Goal: Task Accomplishment & Management: Use online tool/utility

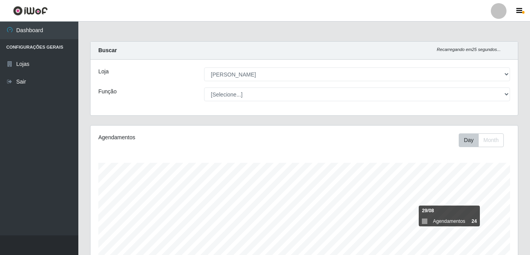
select select "402"
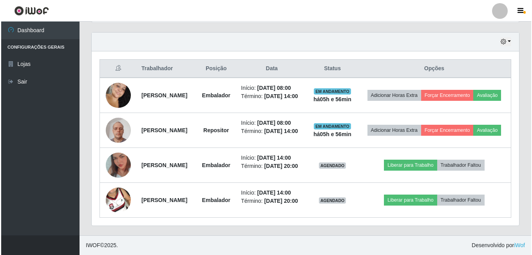
scroll to position [163, 428]
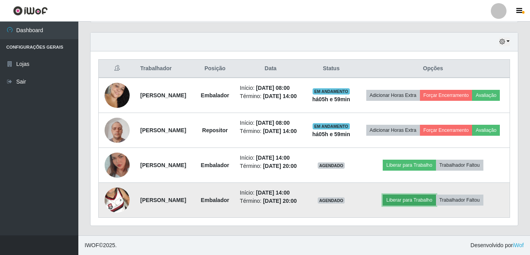
click at [424, 205] on button "Liberar para Trabalho" at bounding box center [409, 199] width 53 height 11
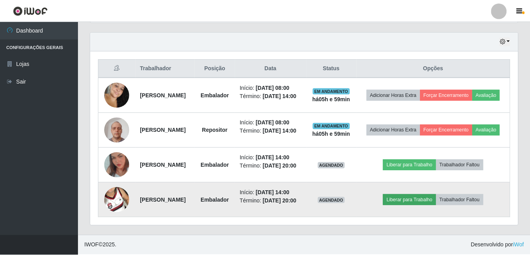
scroll to position [163, 424]
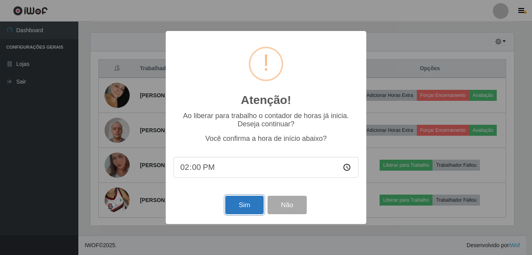
click at [236, 206] on button "Sim" at bounding box center [244, 205] width 38 height 18
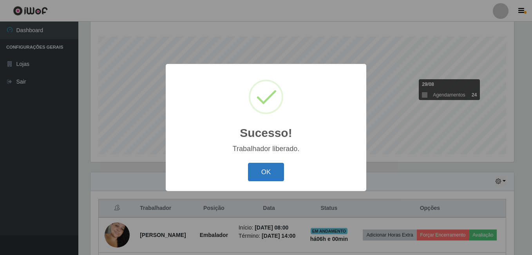
click at [268, 172] on button "OK" at bounding box center [266, 172] width 36 height 18
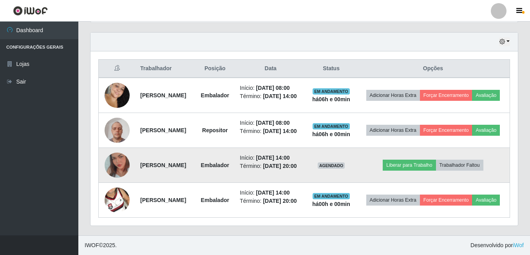
scroll to position [283, 0]
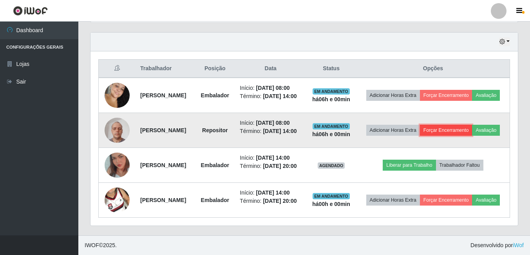
click at [473, 129] on button "Forçar Encerramento" at bounding box center [446, 130] width 53 height 11
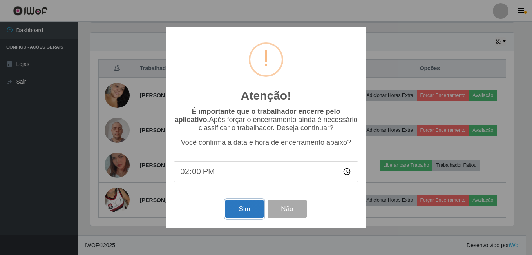
click at [248, 210] on button "Sim" at bounding box center [244, 208] width 38 height 18
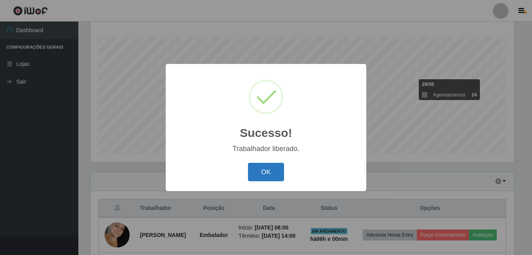
click at [270, 172] on button "OK" at bounding box center [266, 172] width 36 height 18
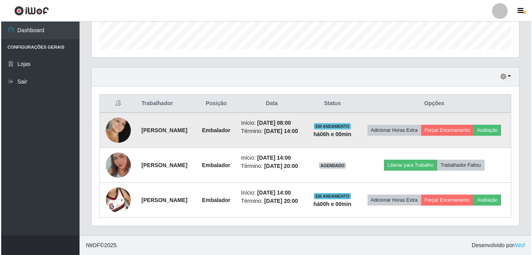
scroll to position [273, 0]
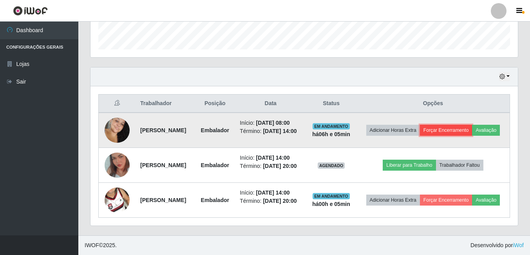
click at [473, 125] on button "Forçar Encerramento" at bounding box center [446, 130] width 53 height 11
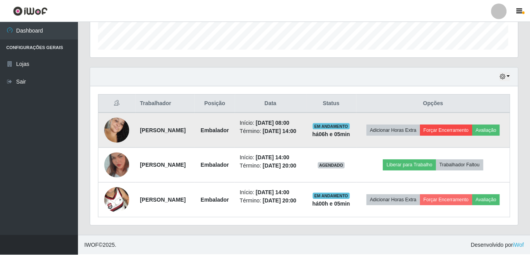
scroll to position [163, 424]
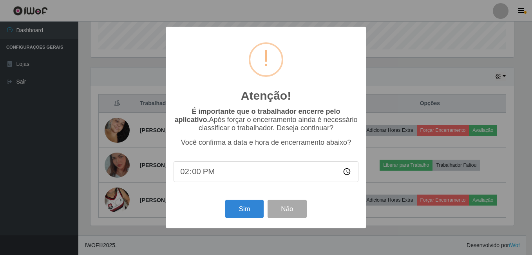
click at [492, 114] on div "Atenção! × É importante que o trabalhador encerre pelo aplicativo. Após forçar …" at bounding box center [266, 127] width 532 height 255
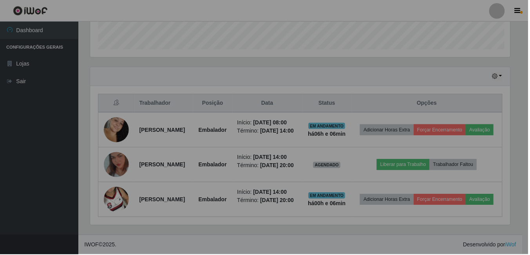
scroll to position [163, 428]
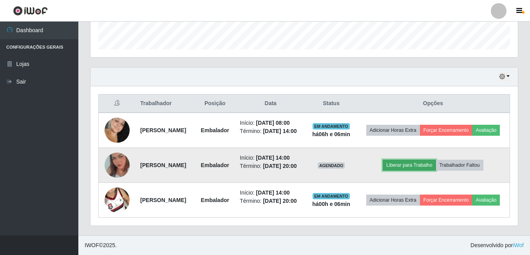
click at [404, 159] on button "Liberar para Trabalho" at bounding box center [409, 164] width 53 height 11
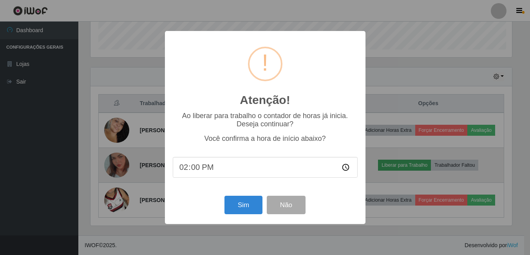
scroll to position [163, 424]
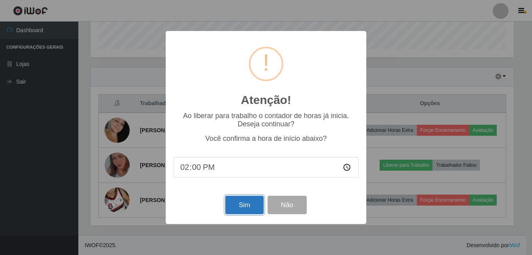
click at [229, 211] on button "Sim" at bounding box center [244, 205] width 38 height 18
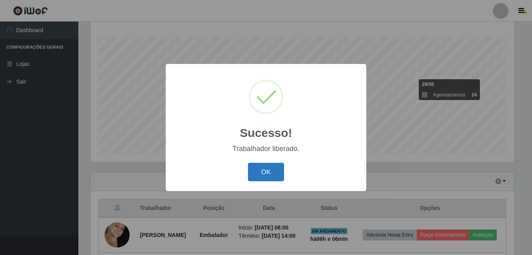
click at [272, 170] on button "OK" at bounding box center [266, 172] width 36 height 18
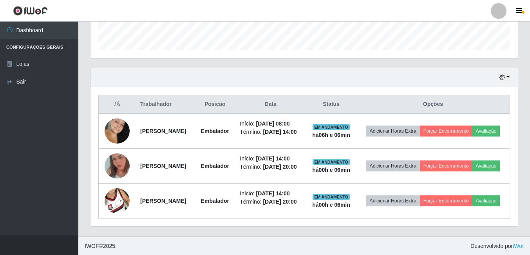
scroll to position [244, 0]
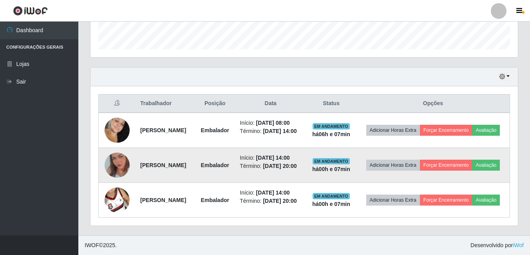
click at [122, 174] on img at bounding box center [117, 165] width 25 height 45
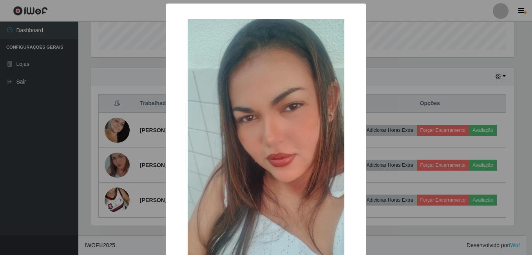
click at [130, 194] on div "× OK Cancel" at bounding box center [266, 127] width 532 height 255
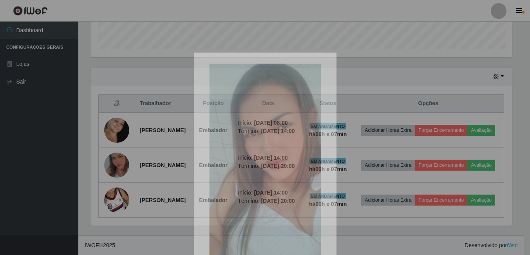
scroll to position [163, 428]
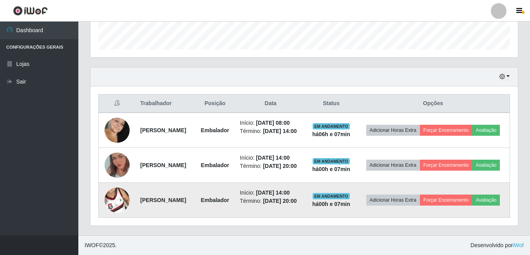
click at [120, 217] on img at bounding box center [117, 200] width 25 height 45
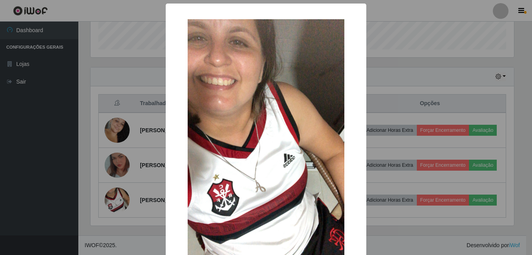
click at [140, 203] on div "× OK Cancel" at bounding box center [266, 127] width 532 height 255
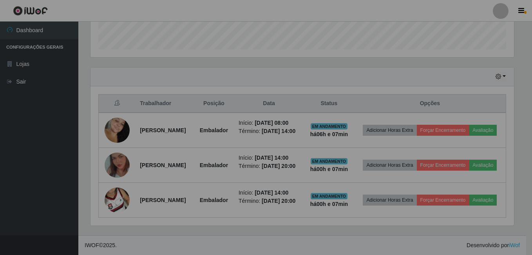
scroll to position [163, 428]
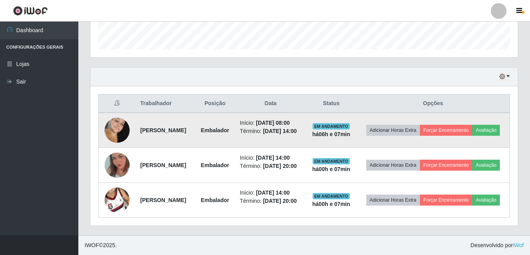
click at [117, 125] on img at bounding box center [117, 130] width 25 height 38
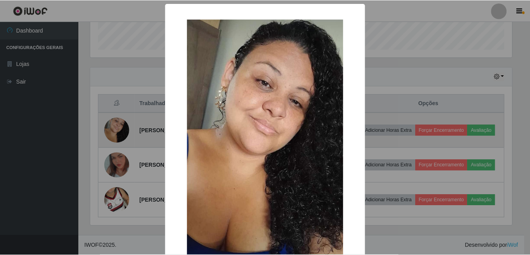
scroll to position [163, 424]
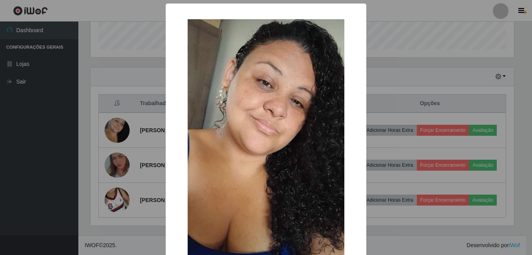
click at [134, 137] on div "× OK Cancel" at bounding box center [266, 127] width 532 height 255
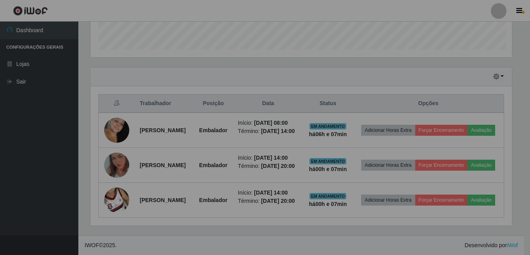
scroll to position [163, 428]
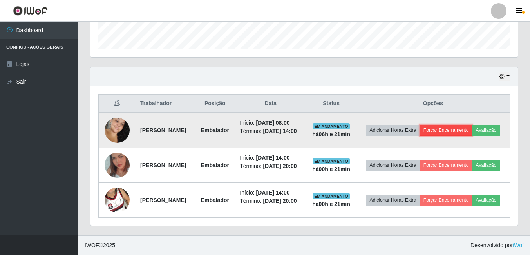
click at [473, 125] on button "Forçar Encerramento" at bounding box center [446, 130] width 53 height 11
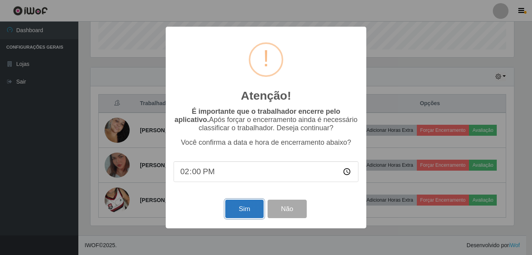
click at [253, 205] on button "Sim" at bounding box center [244, 208] width 38 height 18
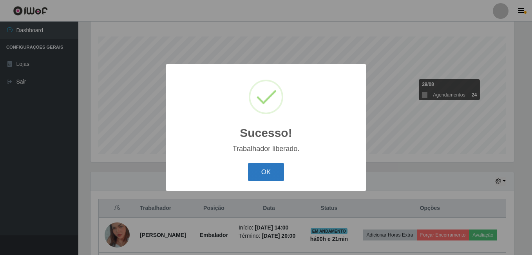
click at [258, 176] on button "OK" at bounding box center [266, 172] width 36 height 18
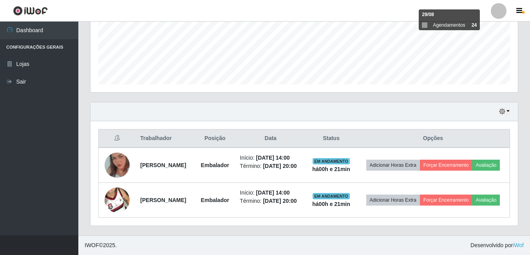
scroll to position [224, 0]
